Goal: Task Accomplishment & Management: Complete application form

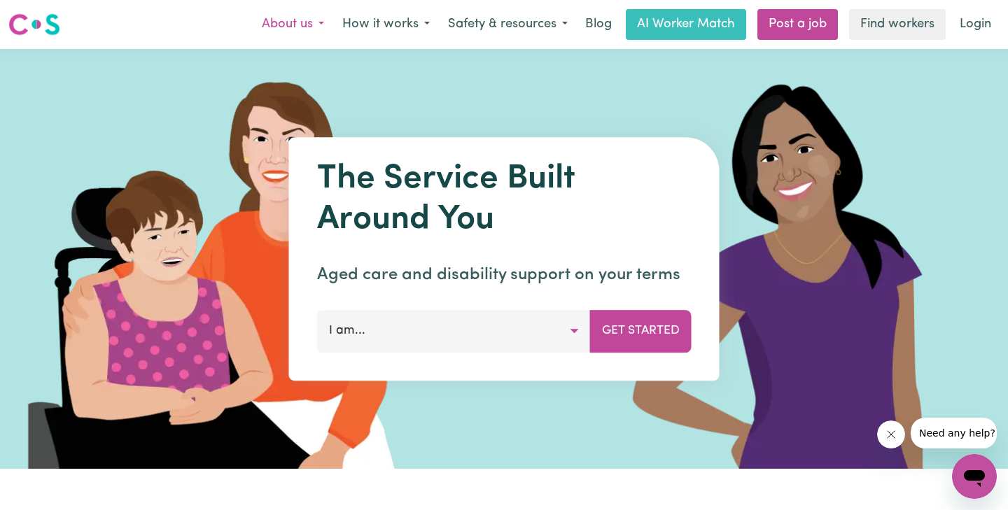
click at [316, 24] on button "About us" at bounding box center [293, 24] width 80 height 29
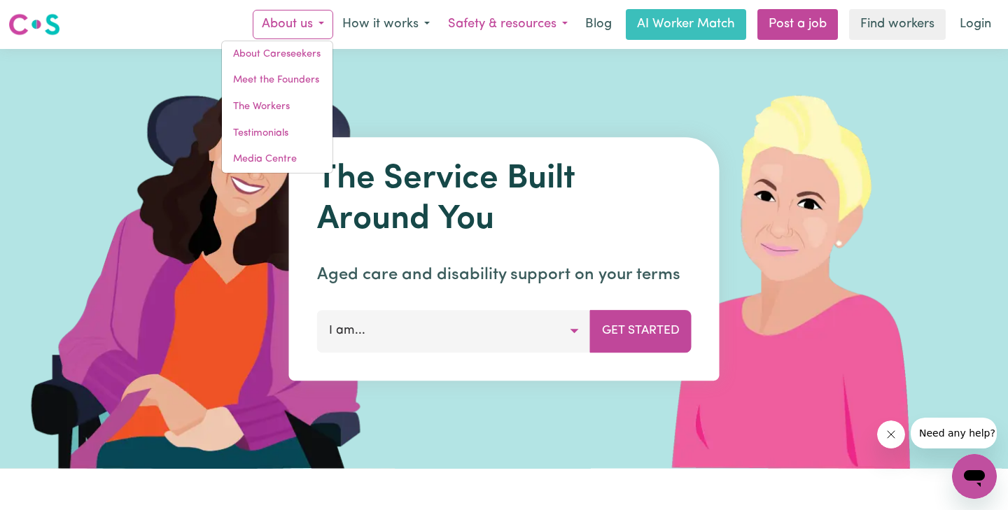
click at [571, 24] on button "Safety & resources" at bounding box center [508, 24] width 138 height 29
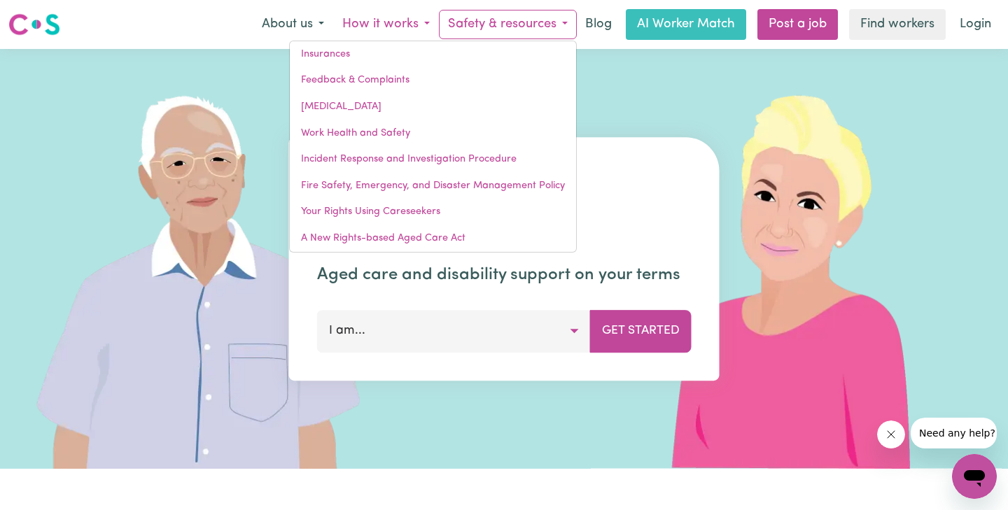
click at [430, 26] on button "How it works" at bounding box center [386, 24] width 106 height 29
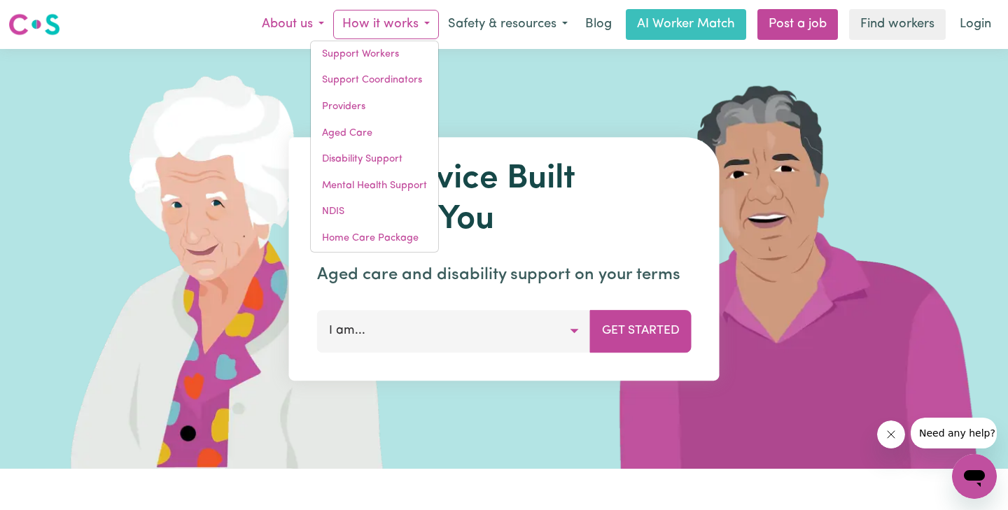
click at [320, 25] on button "About us" at bounding box center [293, 24] width 80 height 29
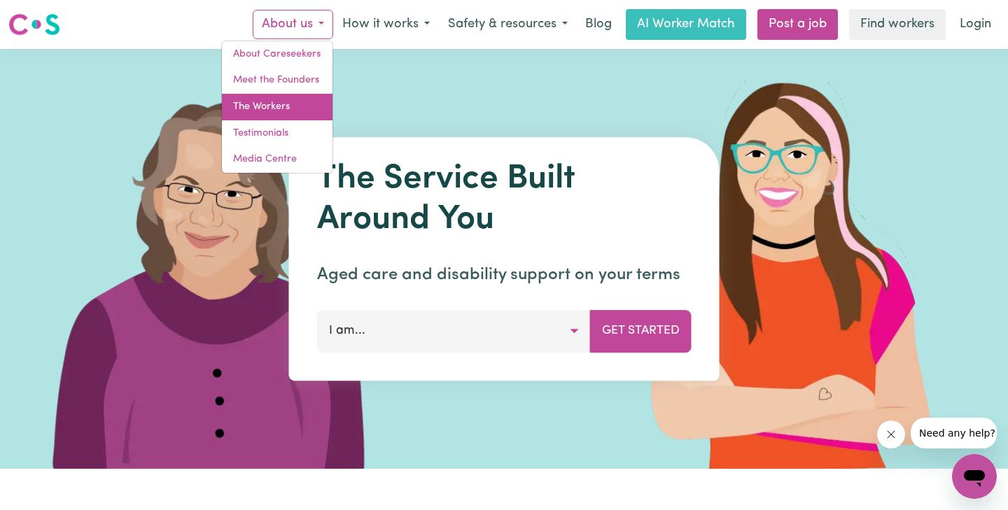
click at [275, 109] on link "The Workers" at bounding box center [277, 107] width 111 height 27
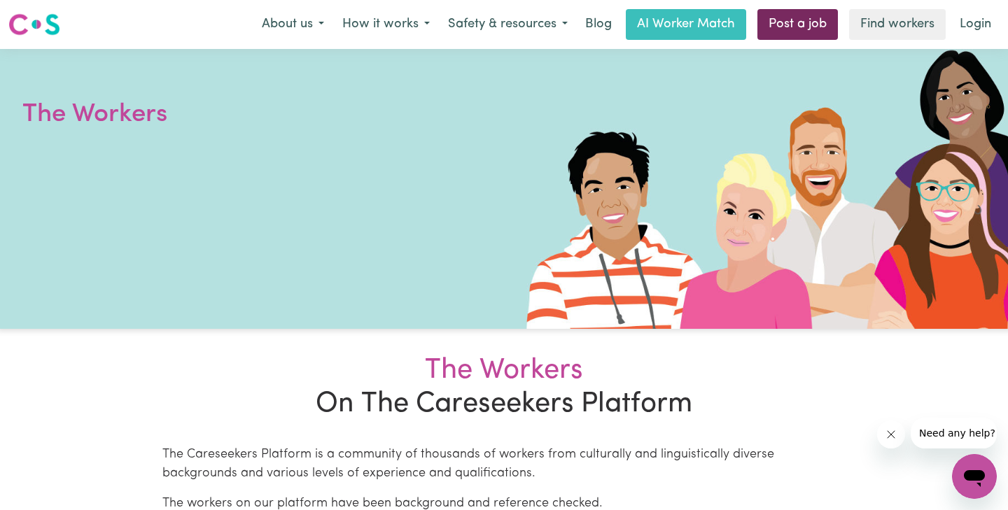
click at [814, 27] on link "Post a job" at bounding box center [797, 24] width 80 height 31
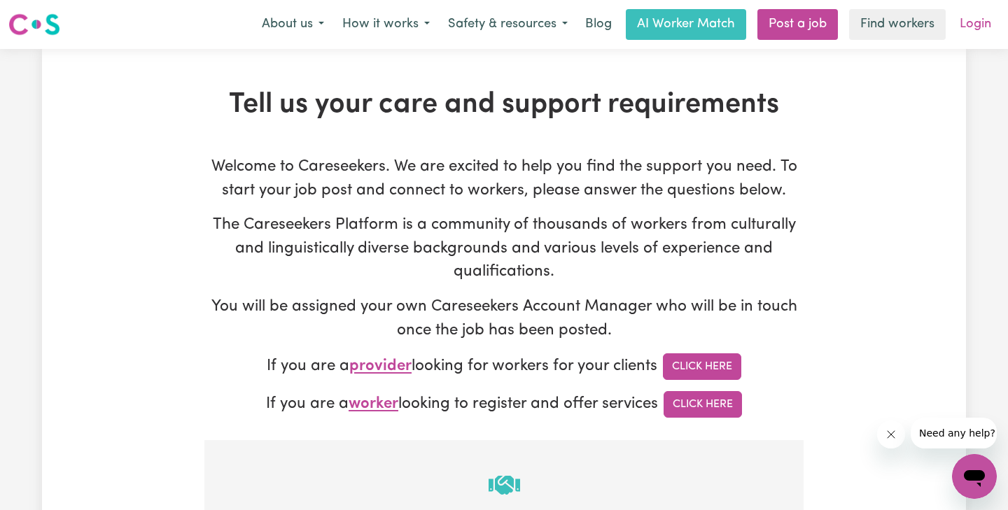
click at [975, 24] on link "Login" at bounding box center [975, 24] width 48 height 31
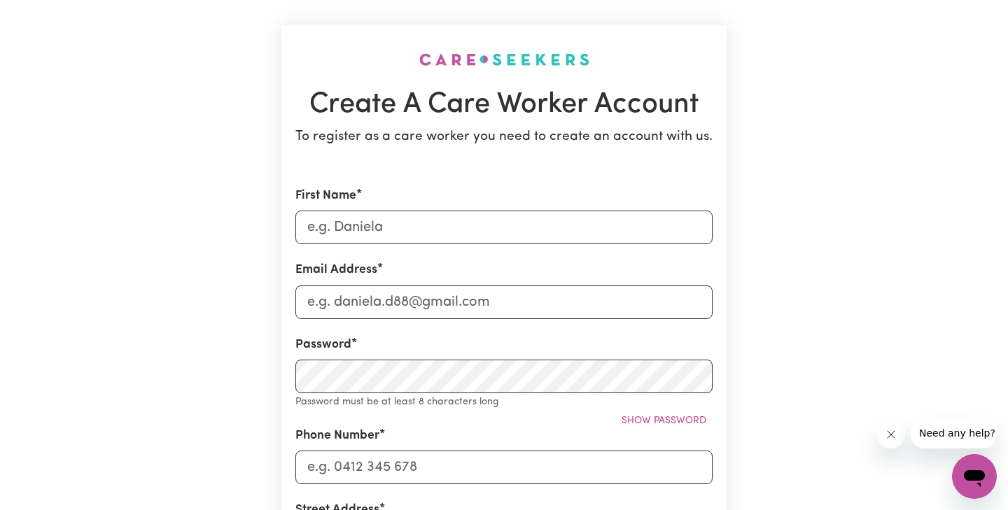
scroll to position [82, 0]
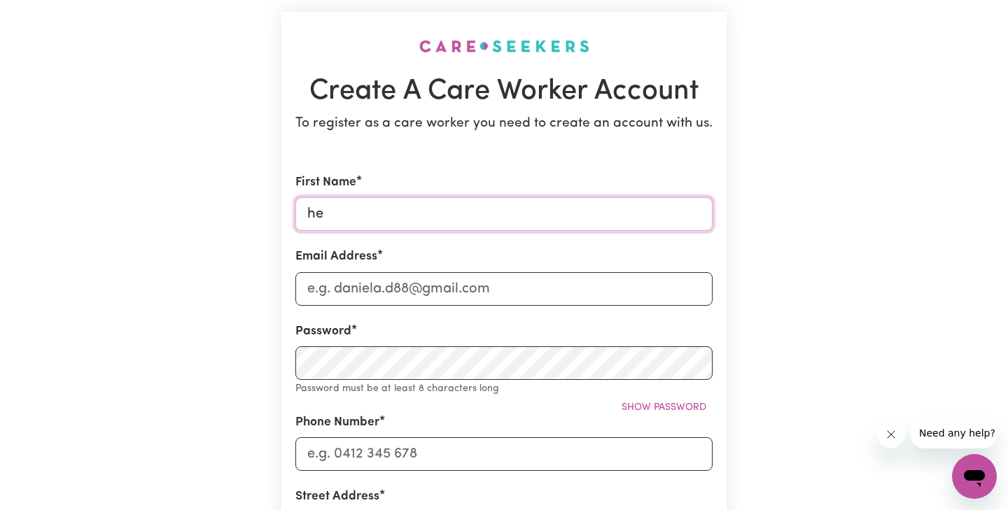
type input "h"
type input "Herbert"
type input "H"
type input "themorale1982@gmail.com"
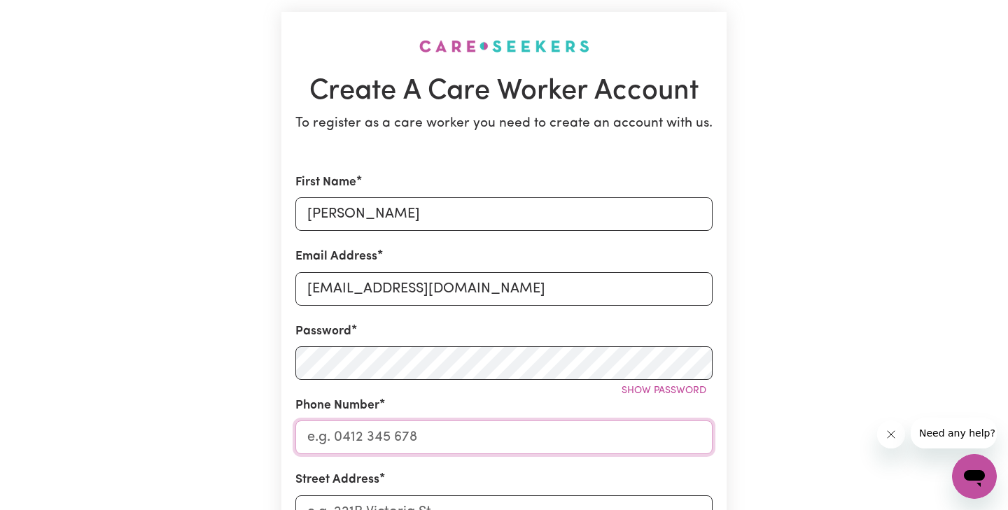
click at [477, 444] on input "Phone Number" at bounding box center [503, 438] width 417 height 34
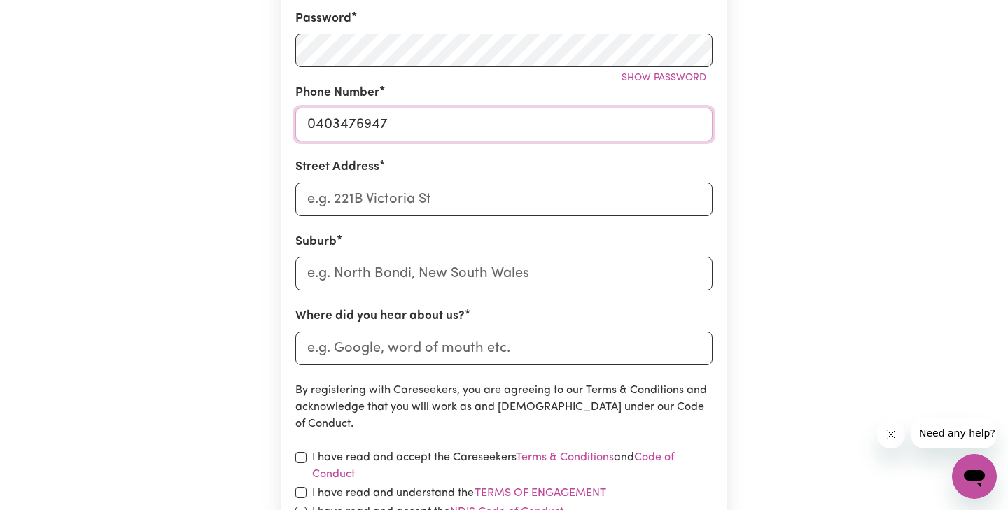
scroll to position [397, 0]
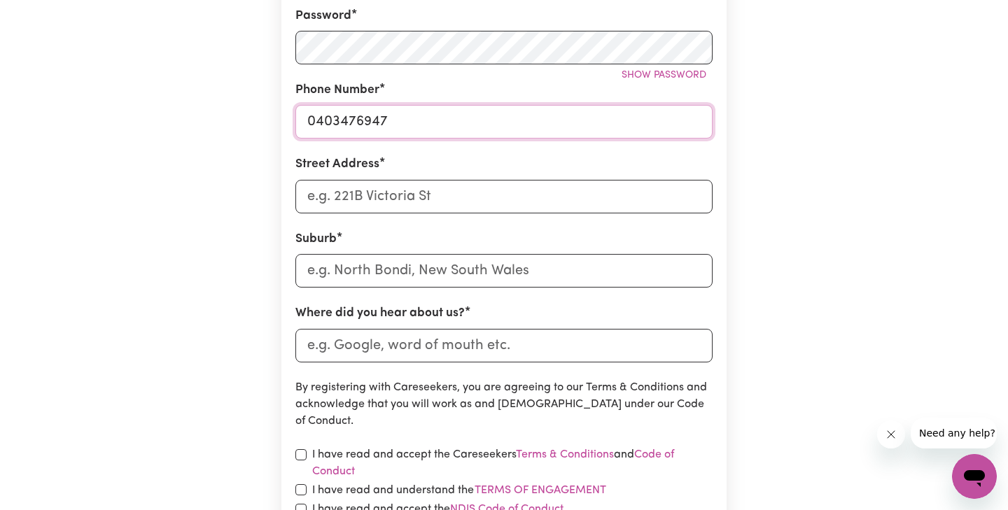
type input "0403476947"
click at [321, 184] on input "Street Address" at bounding box center [503, 197] width 417 height 34
type input "1 Sidon Place"
click at [336, 272] on input "text" at bounding box center [503, 271] width 417 height 34
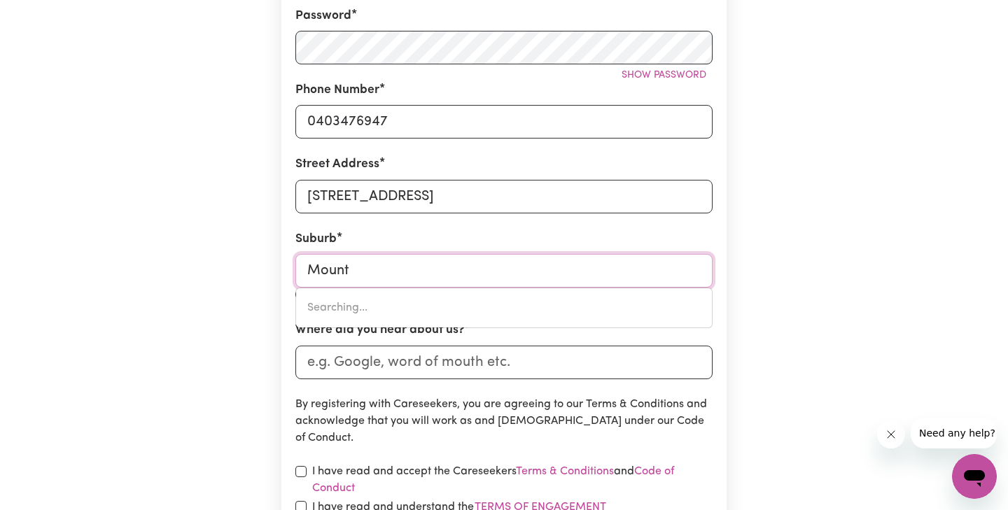
type input "Mount"
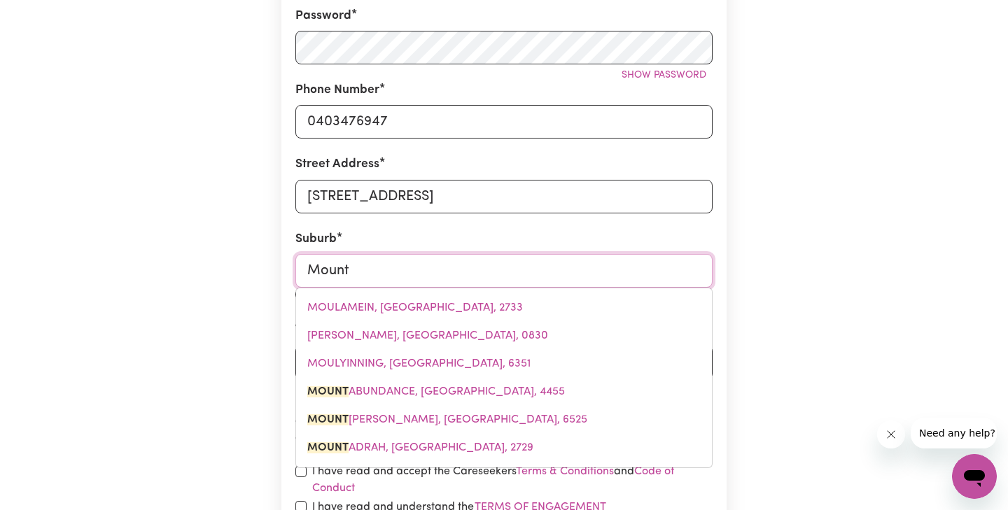
type input "Mount ABUNDANCE, Queensland, 4455"
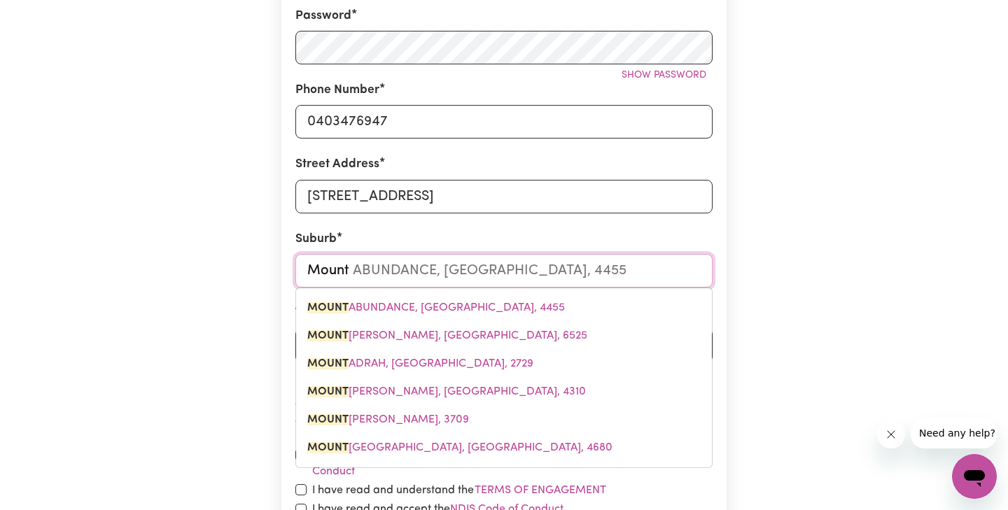
type input "Mount P"
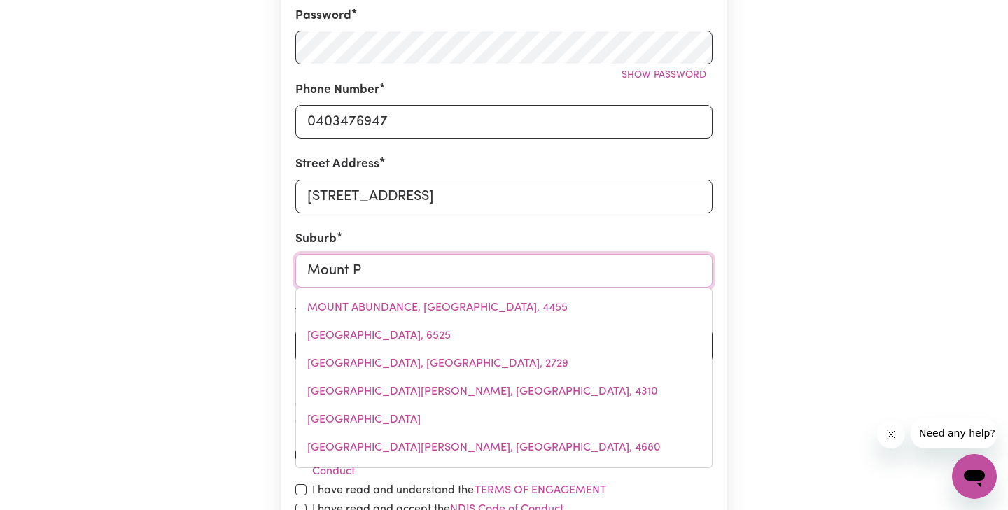
type input "Mount PALMER, Western Australia, 6426"
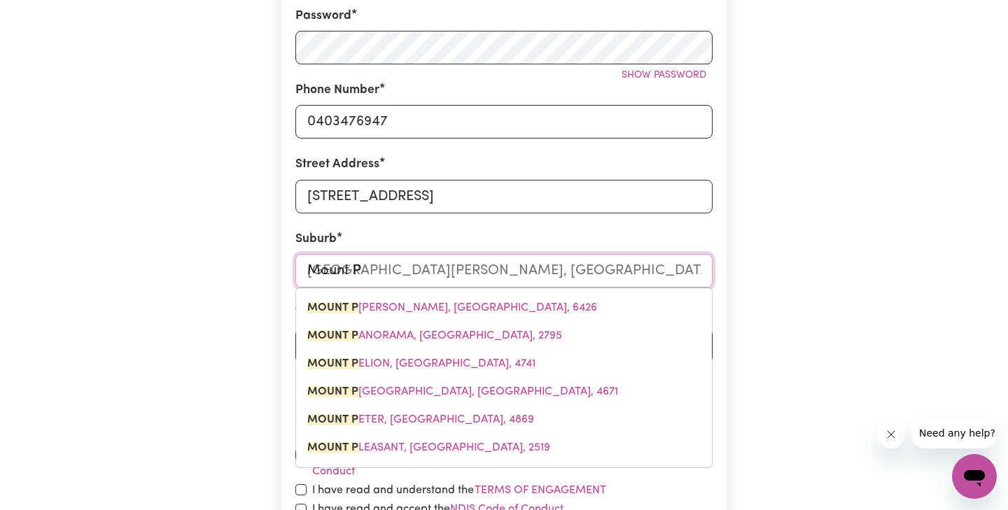
type input "Mount Pr"
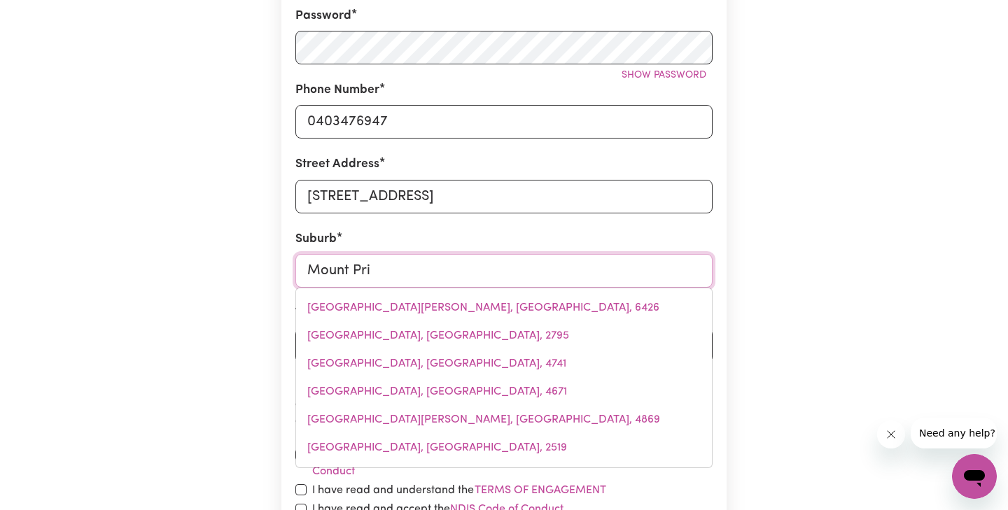
type input "Mount Prit"
type input "Mount PritCHARD, New South Wales, 2170"
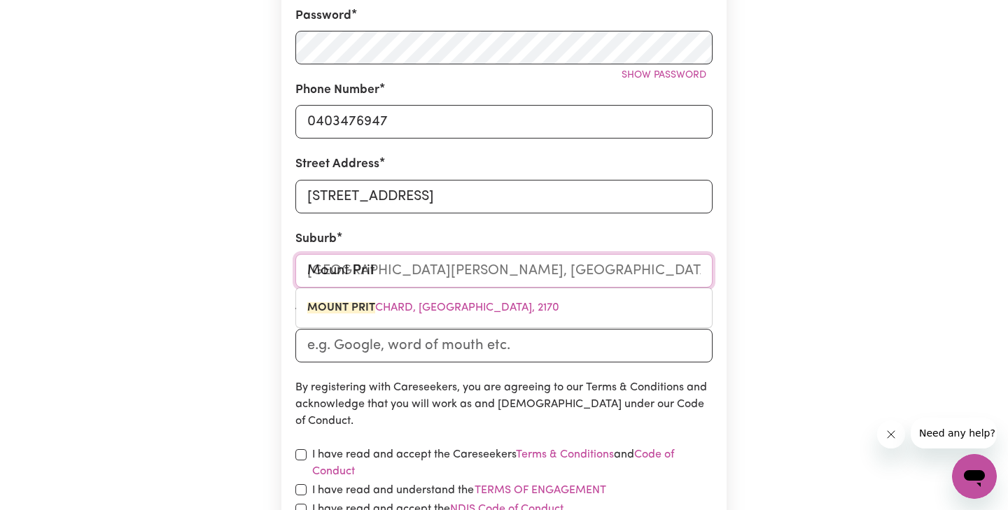
type input "Mount Pritc"
type input "Mount PritcHARD, New South Wales, 2170"
type input "Mount Pritch"
type input "Mount PritchARD, New South Wales, 2170"
type input "Mount Pritcha"
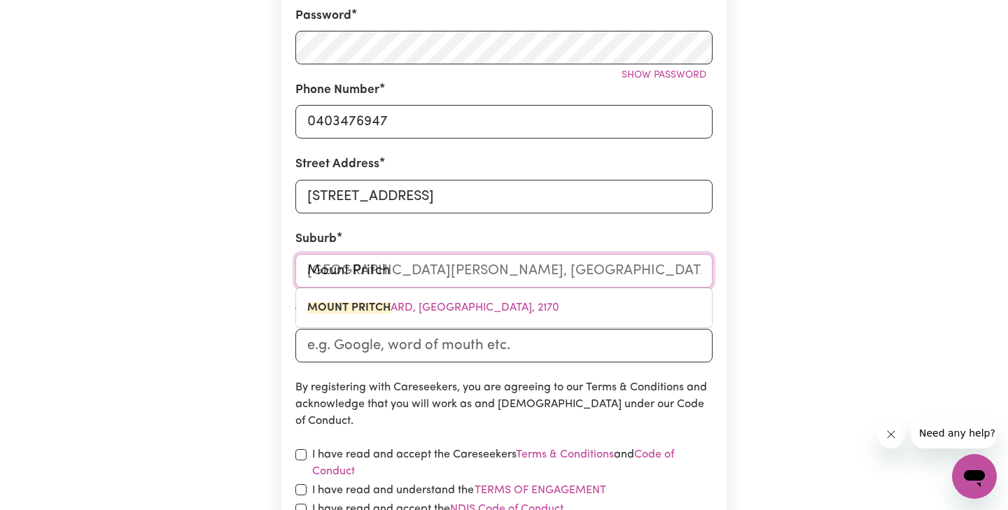
type input "Mount PritchaRD, New South Wales, 2170"
type input "Mount Pritchar"
type input "Mount PritcharD, New South Wales, 2170"
type input "Mount Pritchard"
type input "Mount Pritchard, New South Wales, 2170"
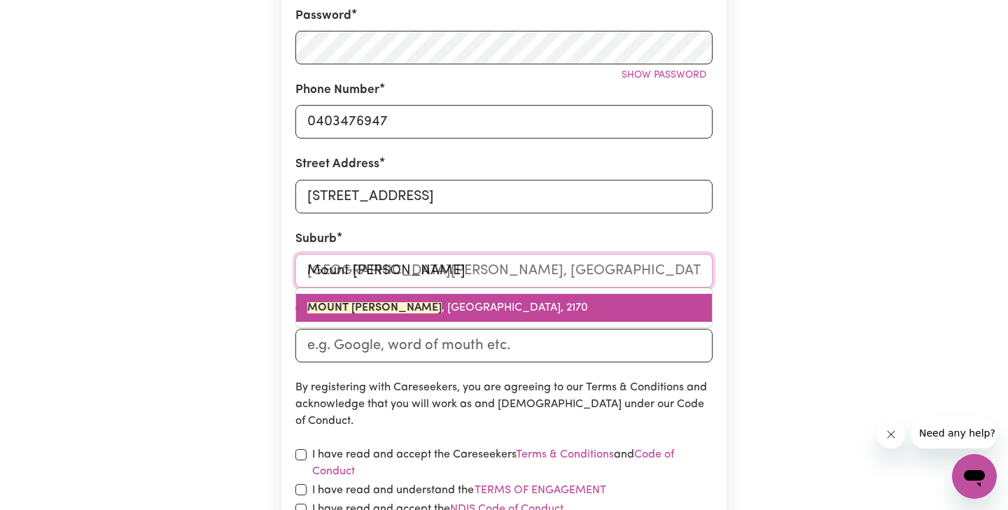
click at [446, 309] on span "MOUNT PRITCHARD , New South Wales, 2170" at bounding box center [447, 307] width 281 height 11
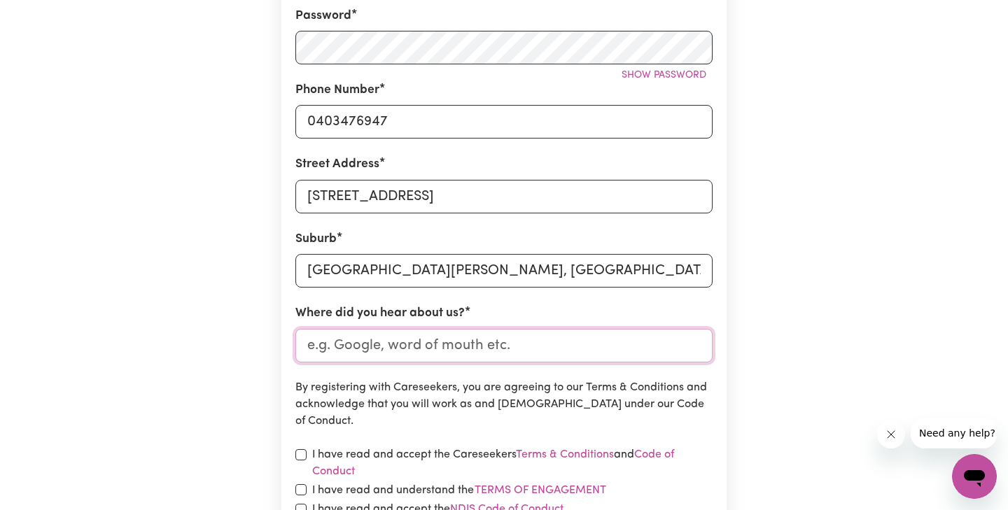
click at [319, 346] on input "Where did you hear about us?" at bounding box center [503, 346] width 417 height 34
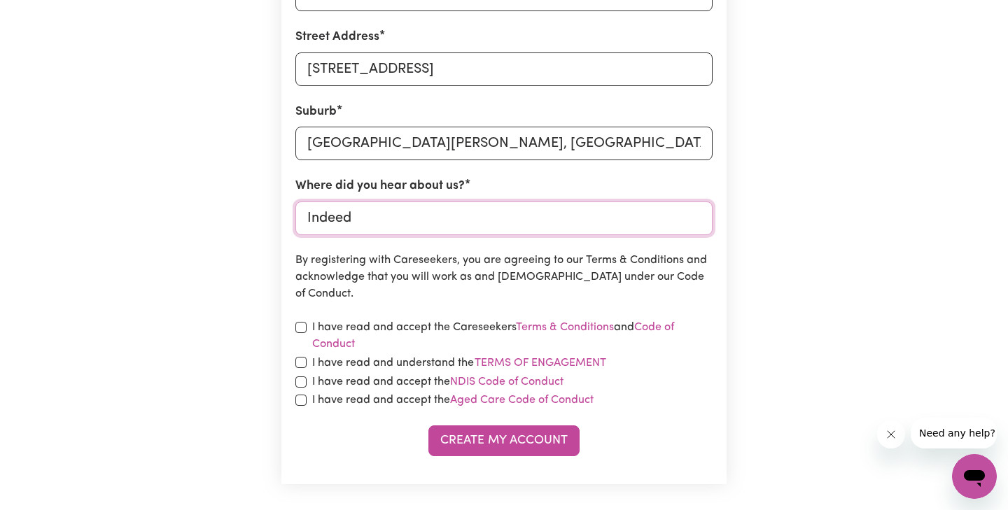
scroll to position [573, 0]
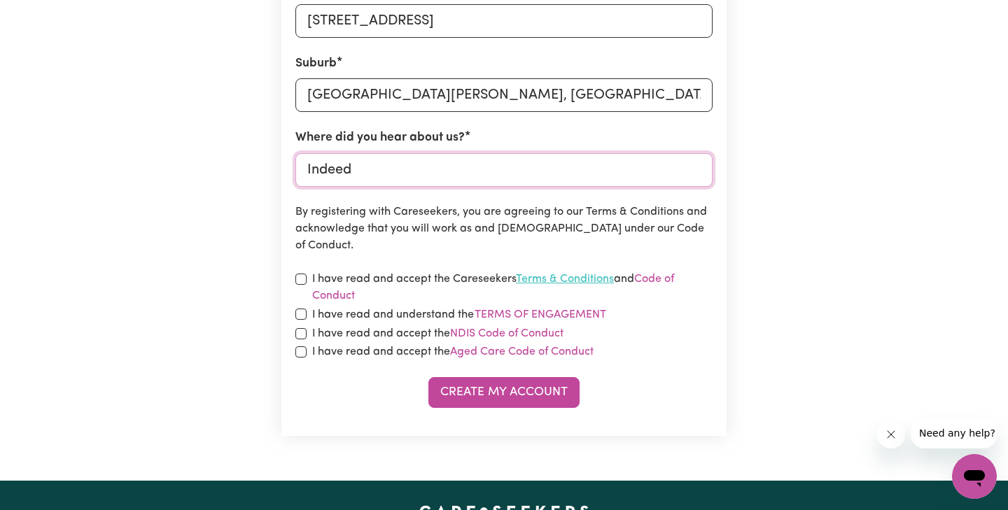
type input "Indeed"
click at [582, 280] on link "Terms & Conditions" at bounding box center [565, 279] width 98 height 11
click at [304, 284] on input "checkbox" at bounding box center [300, 279] width 11 height 11
checkbox input "true"
click at [554, 313] on button "Terms of Engagement" at bounding box center [540, 315] width 133 height 18
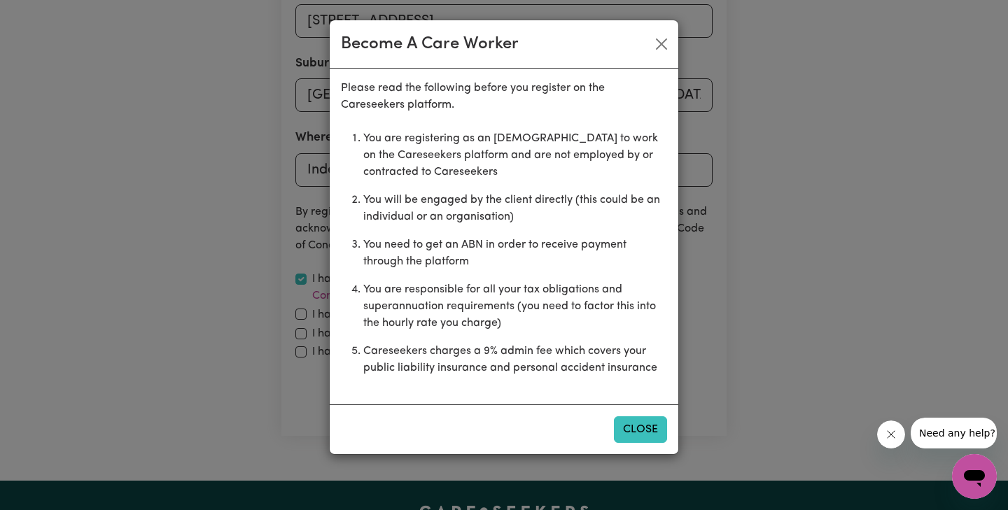
click at [639, 437] on button "Close" at bounding box center [640, 429] width 53 height 27
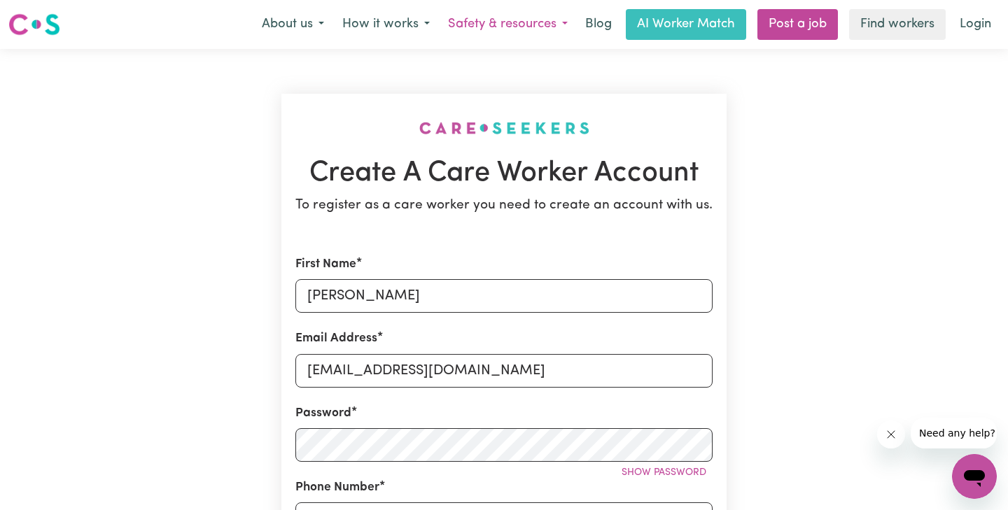
scroll to position [0, 0]
